Goal: Complete application form

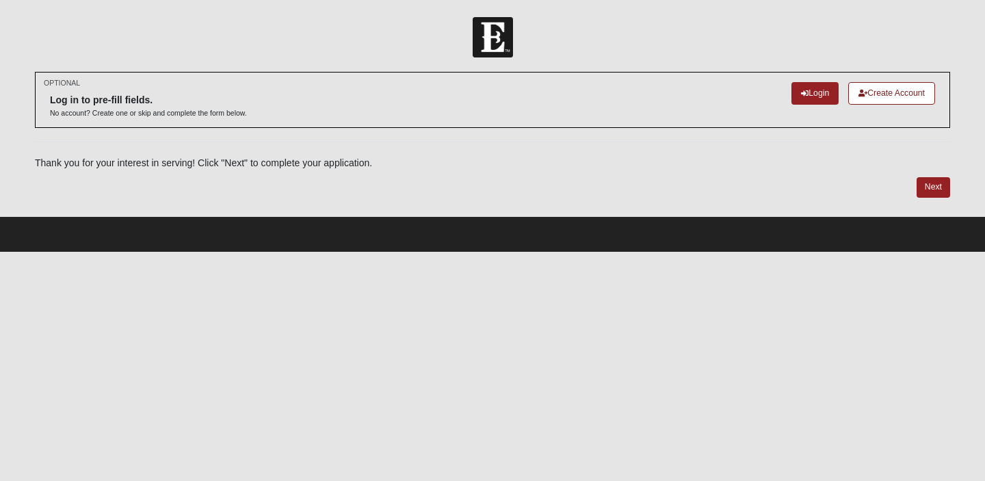
click at [804, 109] on div "Log in to pre-fill fields. No account? Create one or skip and complete the form…" at bounding box center [492, 100] width 885 height 36
click at [812, 91] on link "Login" at bounding box center [814, 93] width 47 height 23
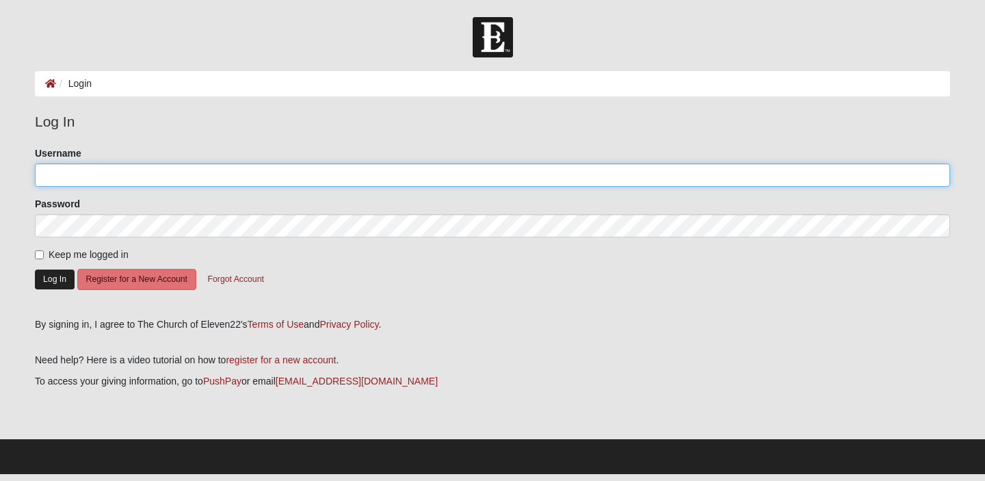
type input "erinuy"
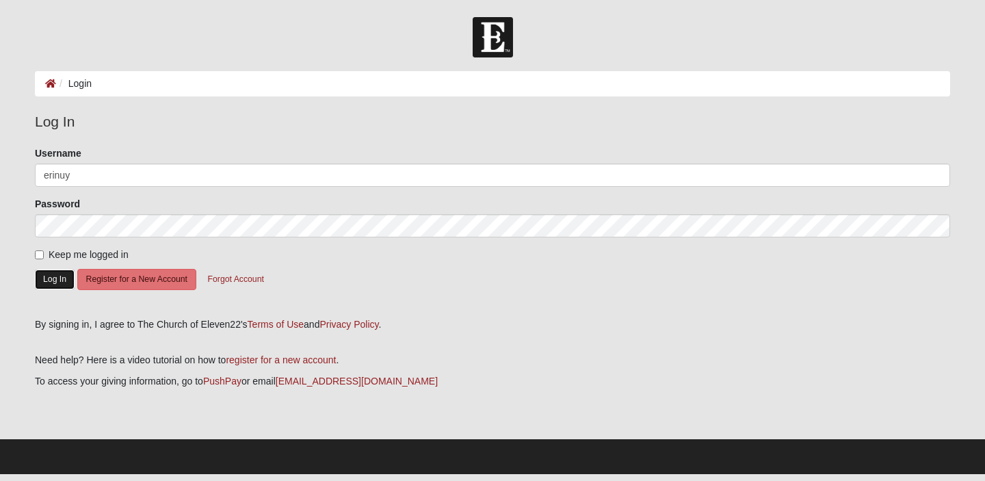
click at [55, 280] on button "Log In" at bounding box center [55, 279] width 40 height 20
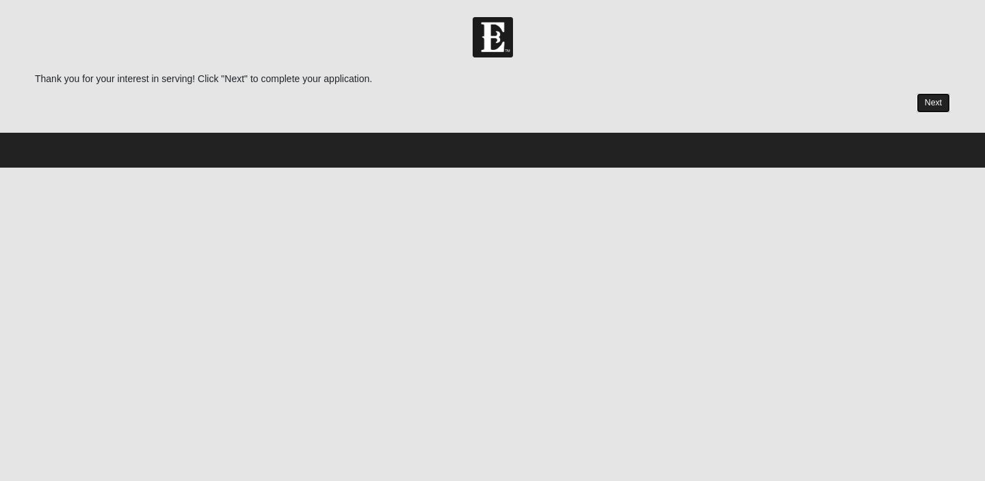
click at [934, 96] on link "Next" at bounding box center [933, 103] width 34 height 20
